Goal: Task Accomplishment & Management: Manage account settings

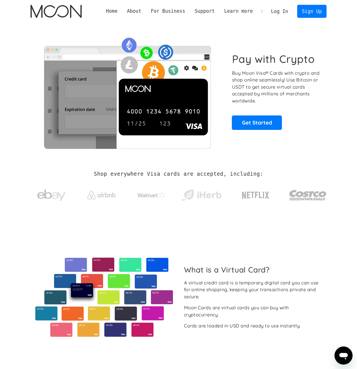
click at [280, 12] on link "Log In" at bounding box center [280, 11] width 27 height 12
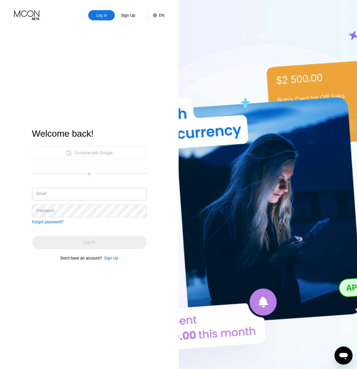
click at [104, 151] on div "Continue with Google" at bounding box center [94, 153] width 38 height 5
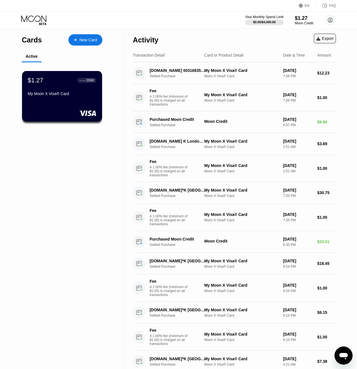
click at [352, 47] on div "Cards New Card Active $1.27 ● ● ● ● 5598 My Moon X Visa® Card Activity Export T…" at bounding box center [178, 287] width 357 height 516
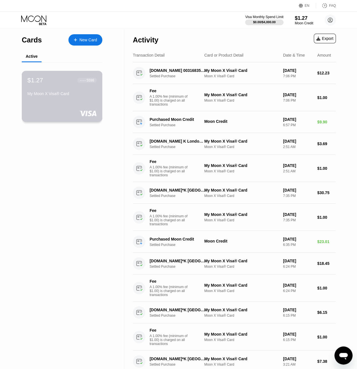
click at [72, 98] on div "My Moon X Visa® Card" at bounding box center [61, 94] width 69 height 7
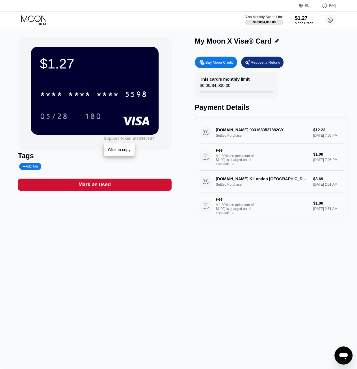
drag, startPoint x: 110, startPoint y: 144, endPoint x: 153, endPoint y: 141, distance: 43.1
click at [153, 141] on div "Support Token: df7534c9d7 Click to copy" at bounding box center [95, 138] width 128 height 6
click at [35, 21] on icon at bounding box center [34, 20] width 26 height 10
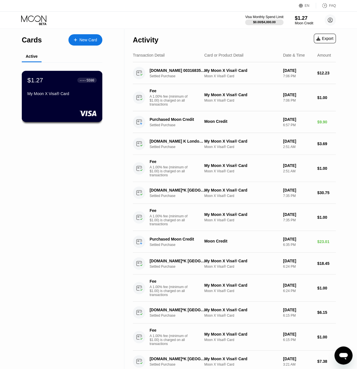
click at [66, 104] on div "$1.27 ● ● ● ● 5598 My Moon X Visa® Card" at bounding box center [62, 96] width 81 height 51
